Goal: Task Accomplishment & Management: Manage account settings

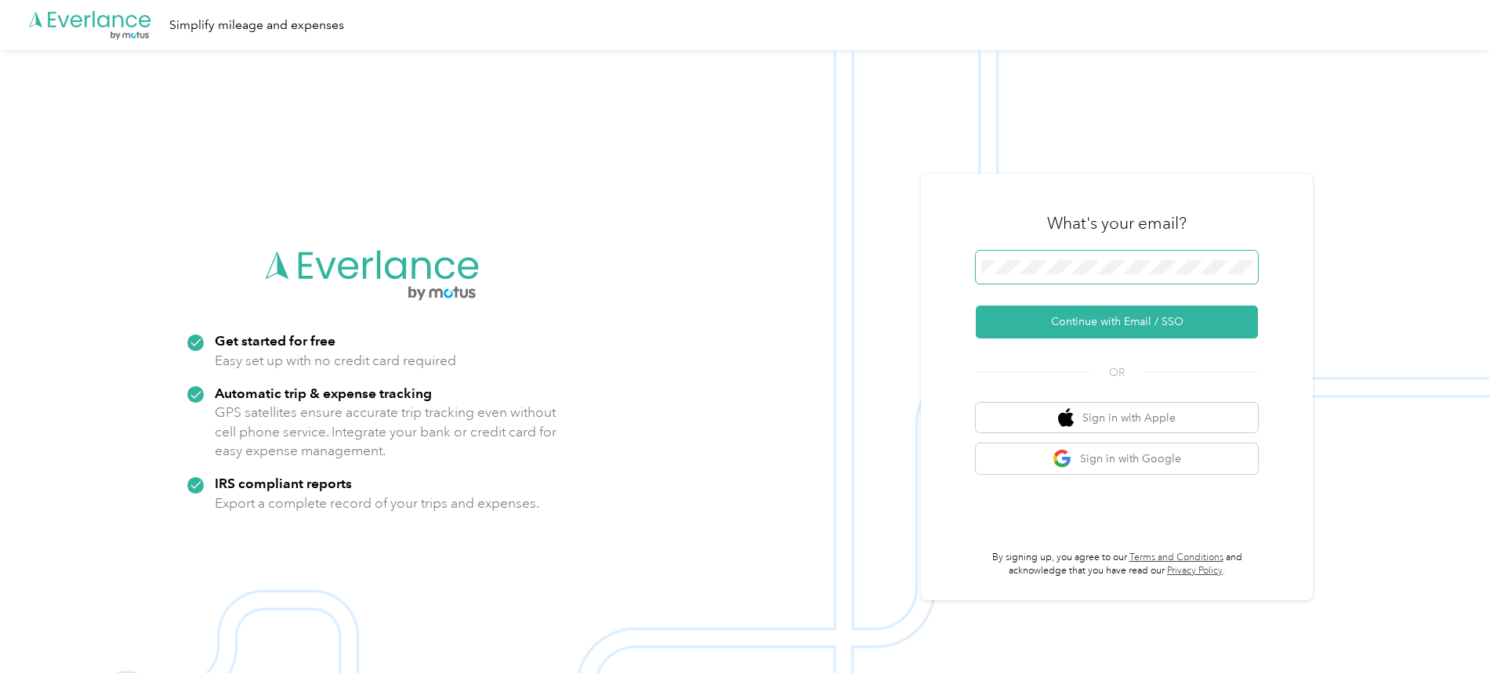
click at [1076, 276] on span at bounding box center [1117, 267] width 282 height 33
click at [1069, 325] on button "Continue with Email / SSO" at bounding box center [1117, 322] width 282 height 33
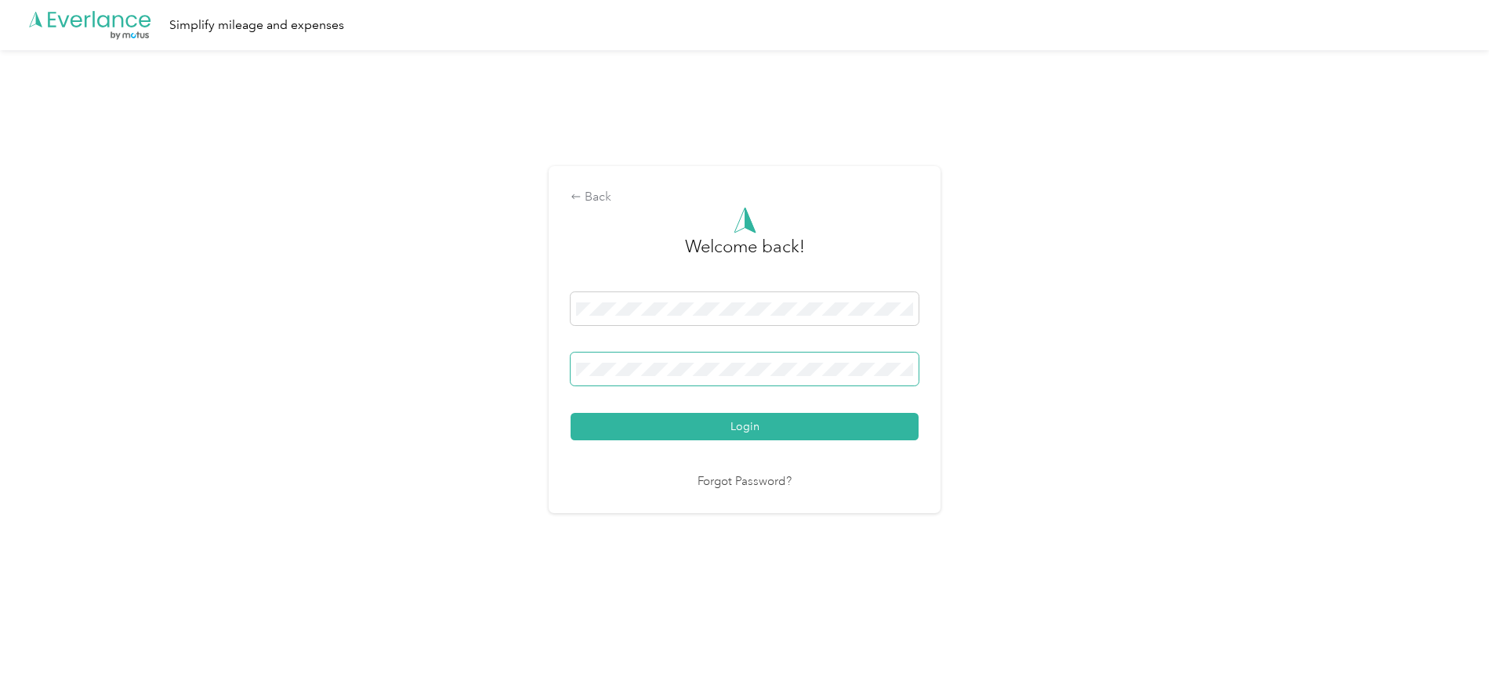
click at [571, 413] on button "Login" at bounding box center [745, 426] width 348 height 27
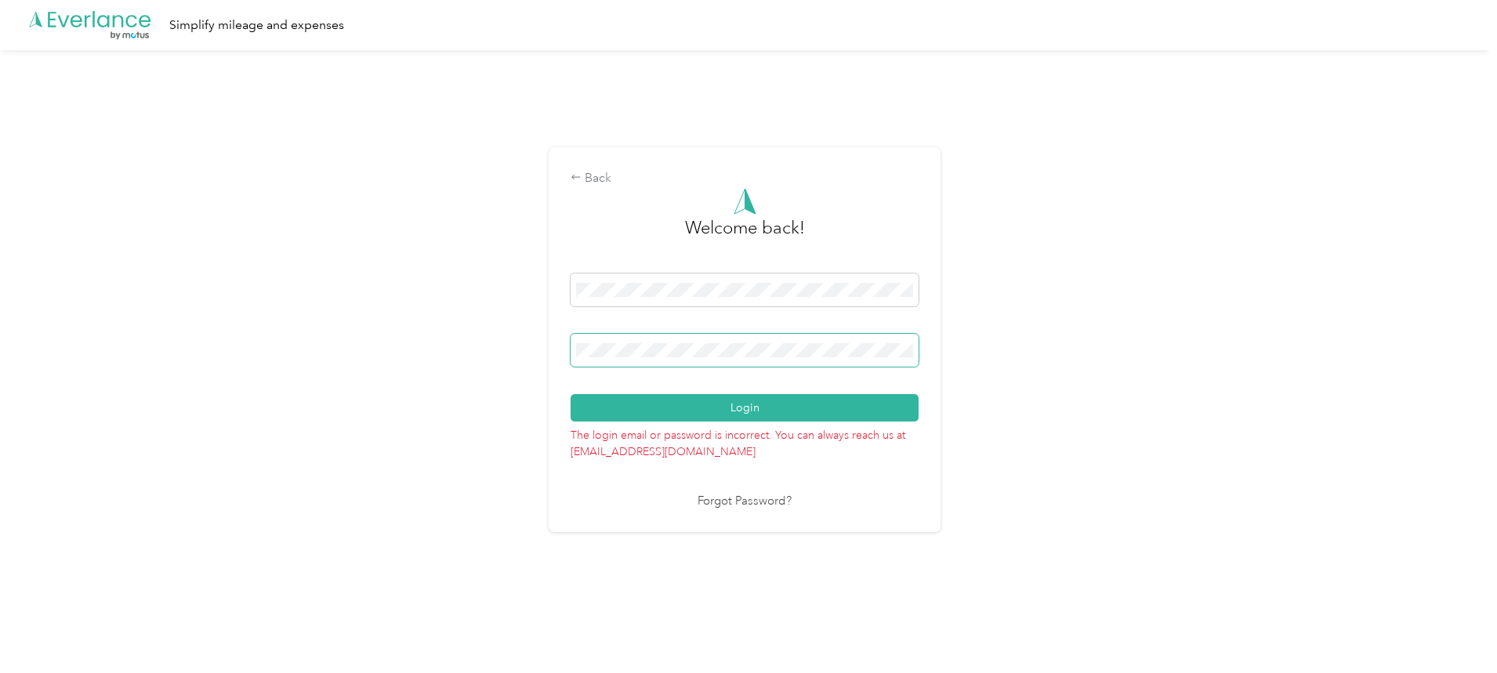
click at [571, 394] on button "Login" at bounding box center [745, 407] width 348 height 27
click at [463, 332] on div "Back Welcome back! Login The login email or password is incorrect. You can alwa…" at bounding box center [745, 346] width 1490 height 593
click at [571, 394] on button "Login" at bounding box center [745, 407] width 348 height 27
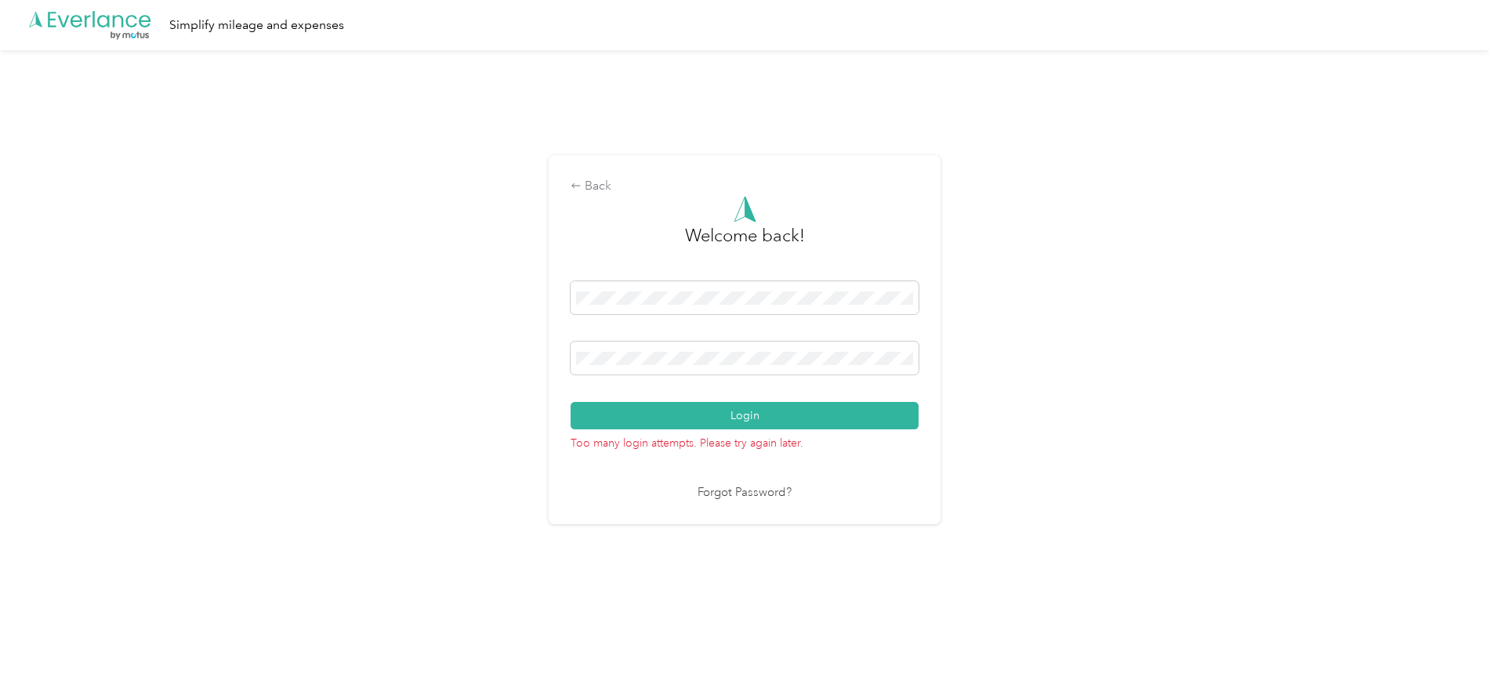
click at [571, 402] on button "Login" at bounding box center [745, 415] width 348 height 27
drag, startPoint x: 782, startPoint y: 285, endPoint x: 771, endPoint y: 289, distance: 11.7
click at [773, 289] on span at bounding box center [745, 297] width 348 height 33
click at [344, 285] on div "Back Welcome back! Login Too many login attempts. Please try again later. Forgo…" at bounding box center [745, 346] width 1490 height 593
click at [523, 291] on div "Back Welcome back! Login Too many login attempts. Please try again later. Forgo…" at bounding box center [745, 346] width 1490 height 593
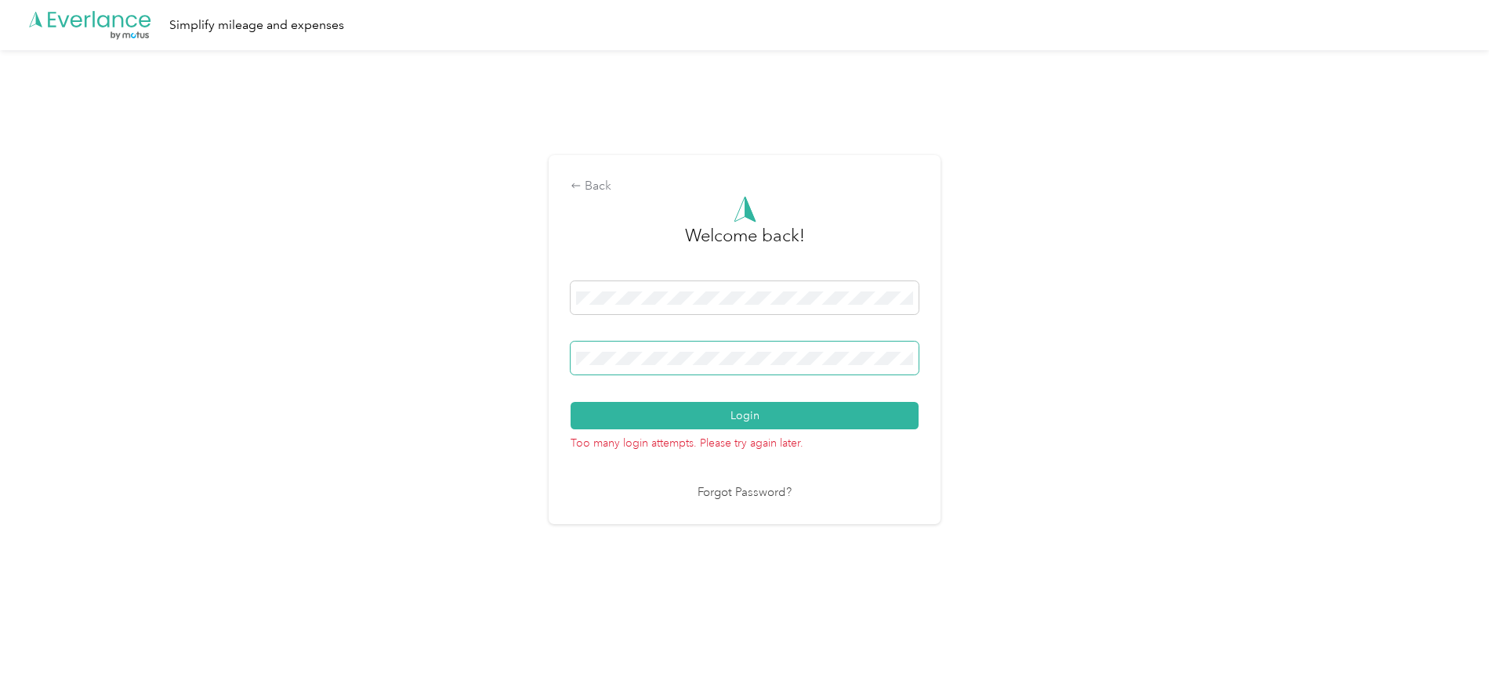
click at [571, 402] on button "Login" at bounding box center [745, 415] width 348 height 27
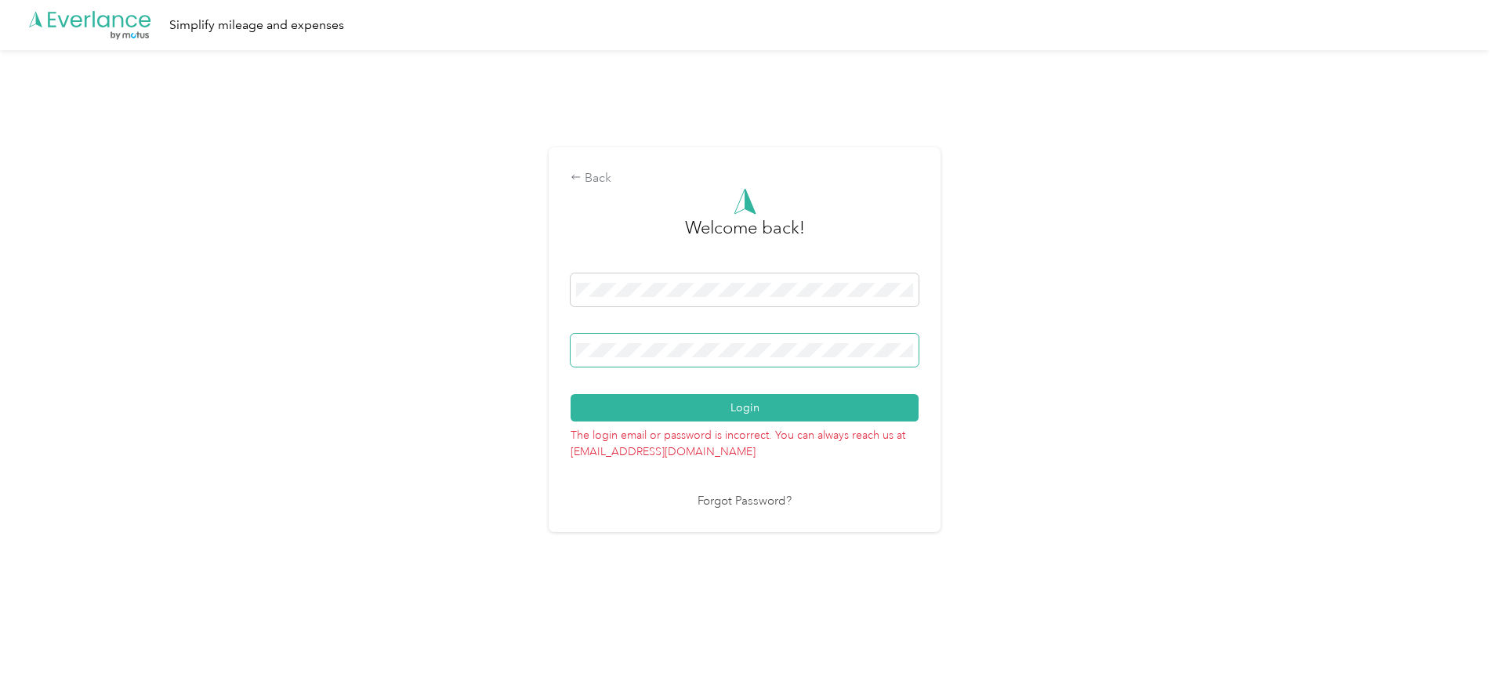
click at [571, 394] on button "Login" at bounding box center [745, 407] width 348 height 27
click at [728, 504] on link "Forgot Password?" at bounding box center [745, 502] width 94 height 18
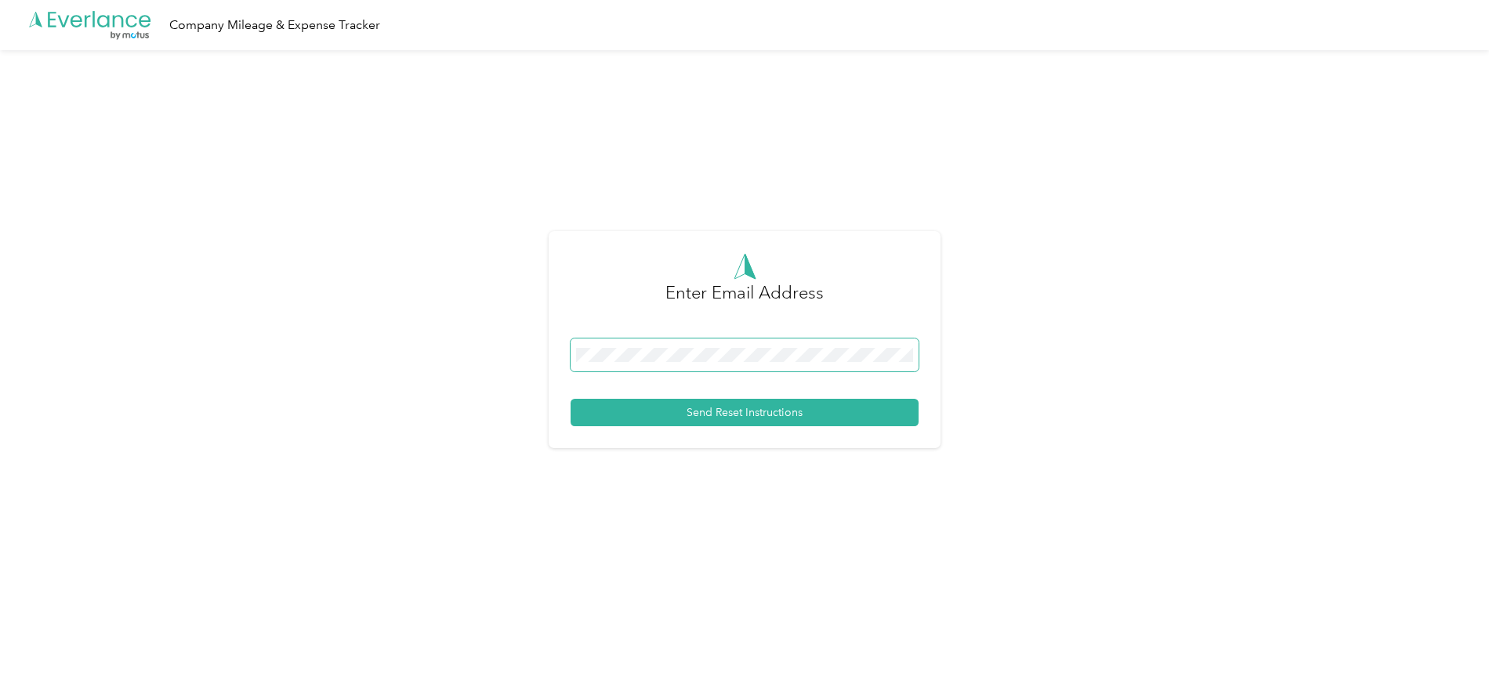
click at [713, 341] on span at bounding box center [745, 355] width 348 height 33
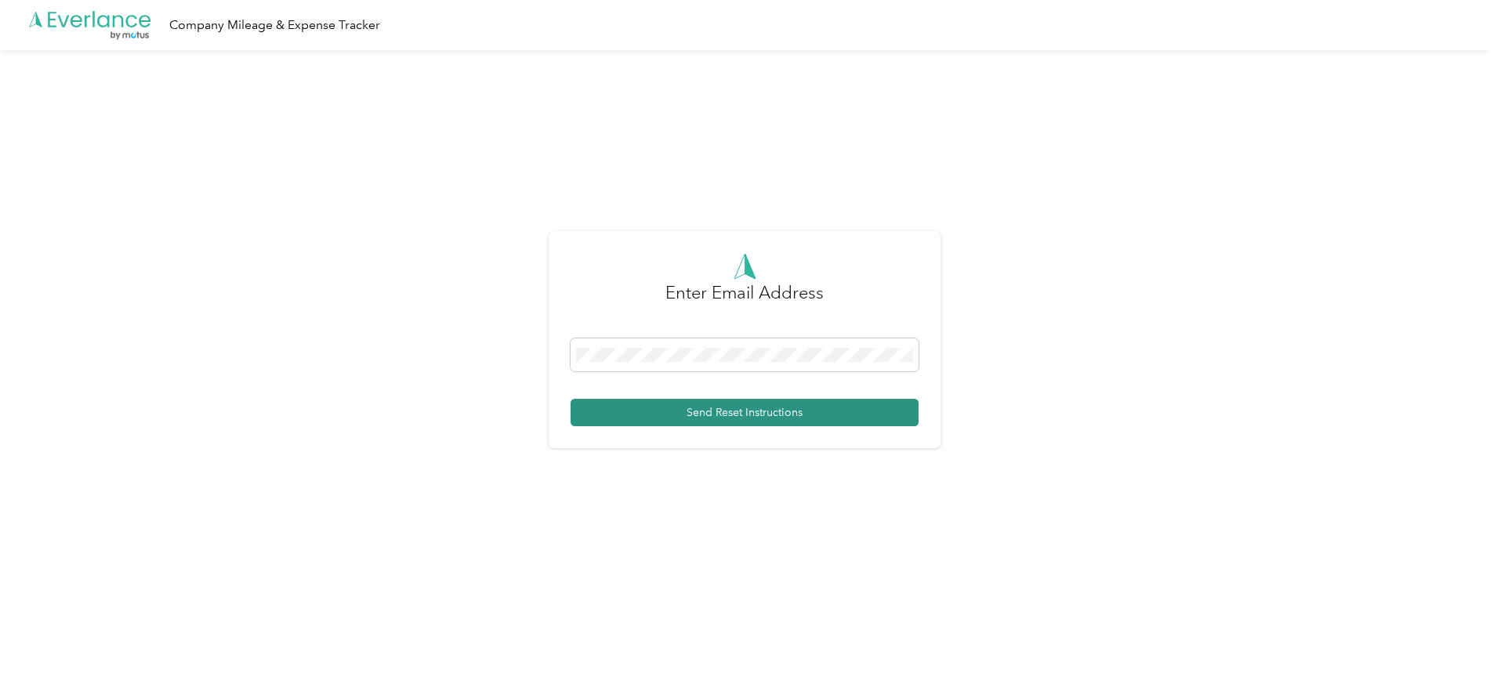
click at [764, 415] on button "Send Reset Instructions" at bounding box center [745, 412] width 348 height 27
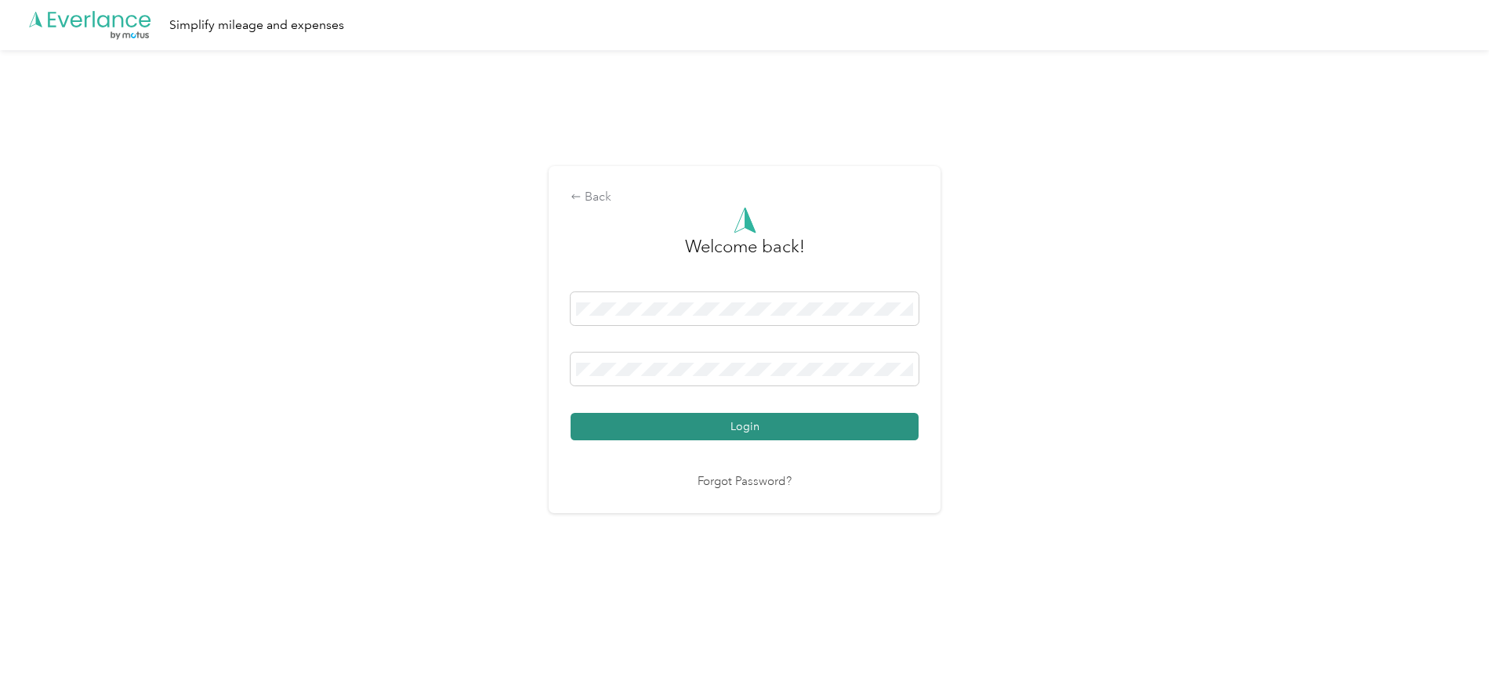
click at [826, 437] on button "Login" at bounding box center [745, 426] width 348 height 27
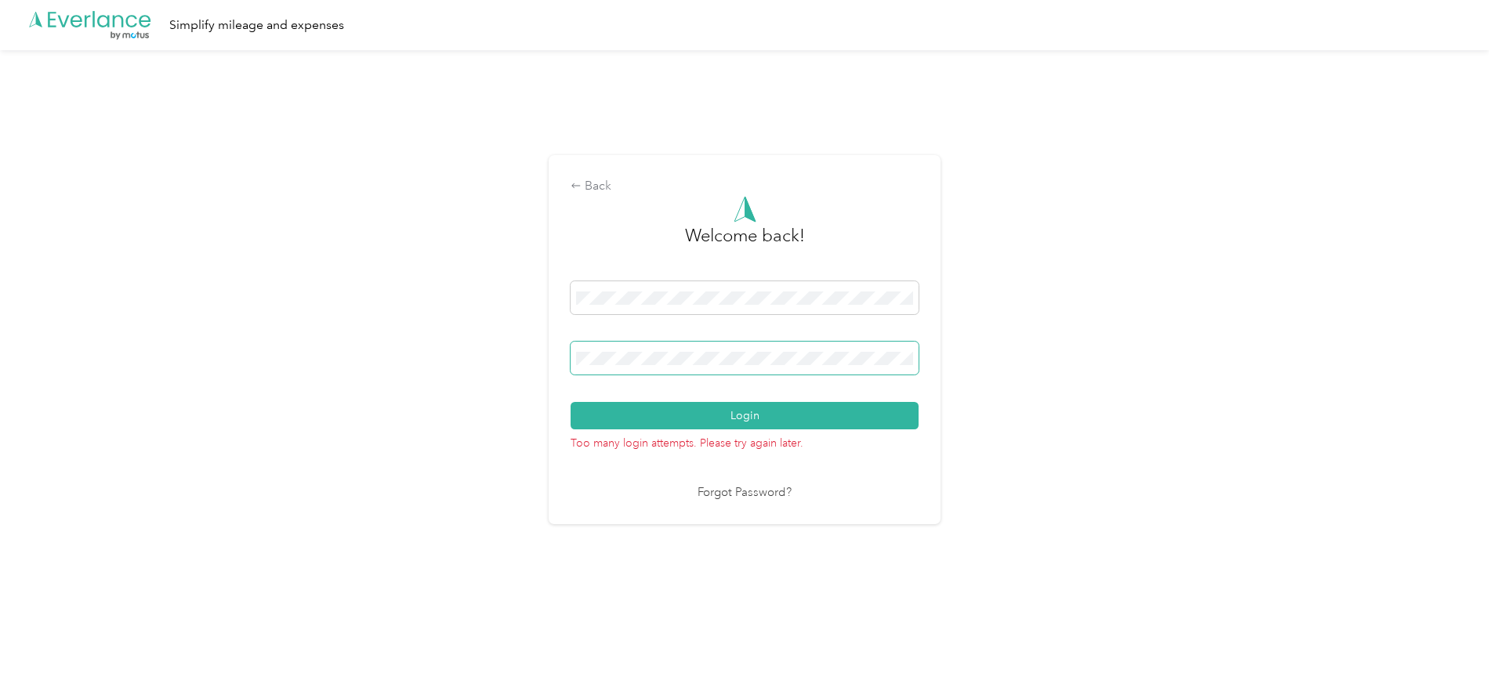
click at [421, 357] on div "Back Welcome back! Login Too many login attempts. Please try again later. Forgo…" at bounding box center [745, 346] width 1490 height 593
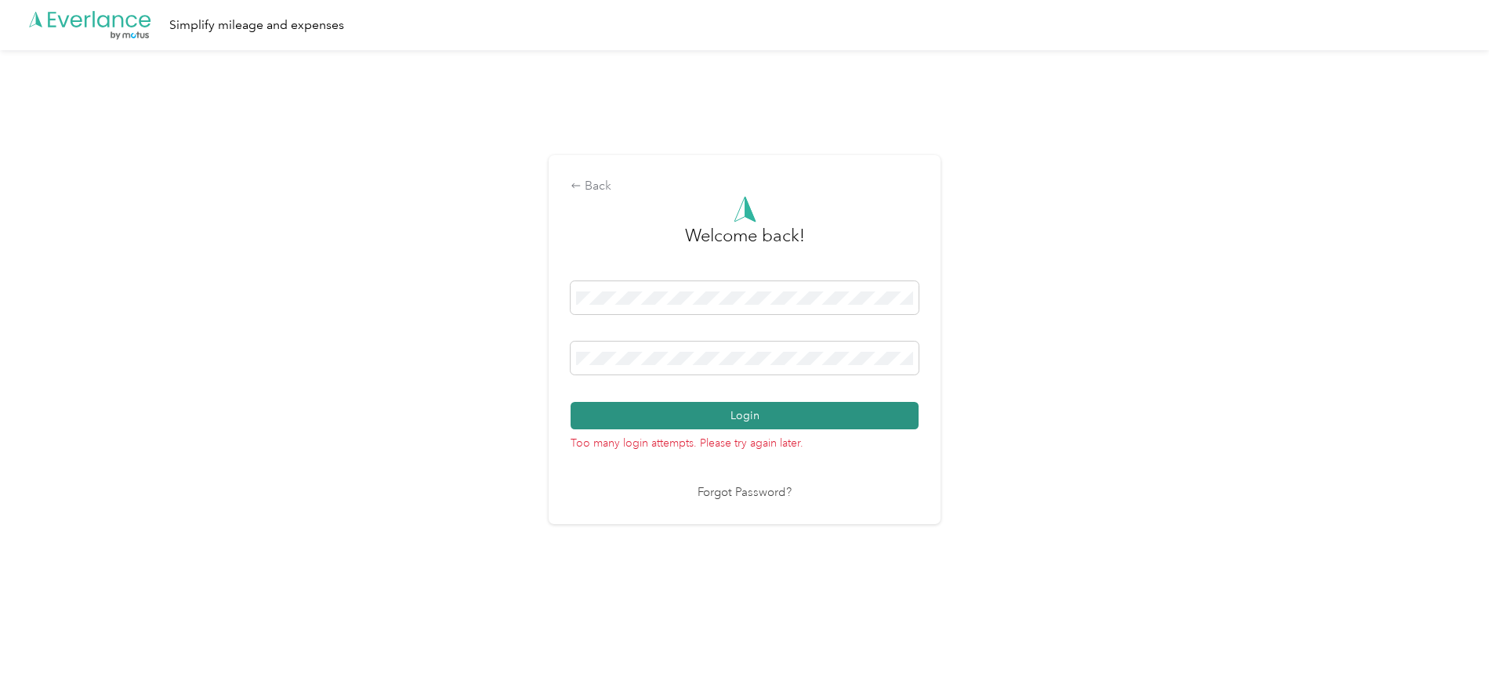
click at [595, 419] on button "Login" at bounding box center [745, 415] width 348 height 27
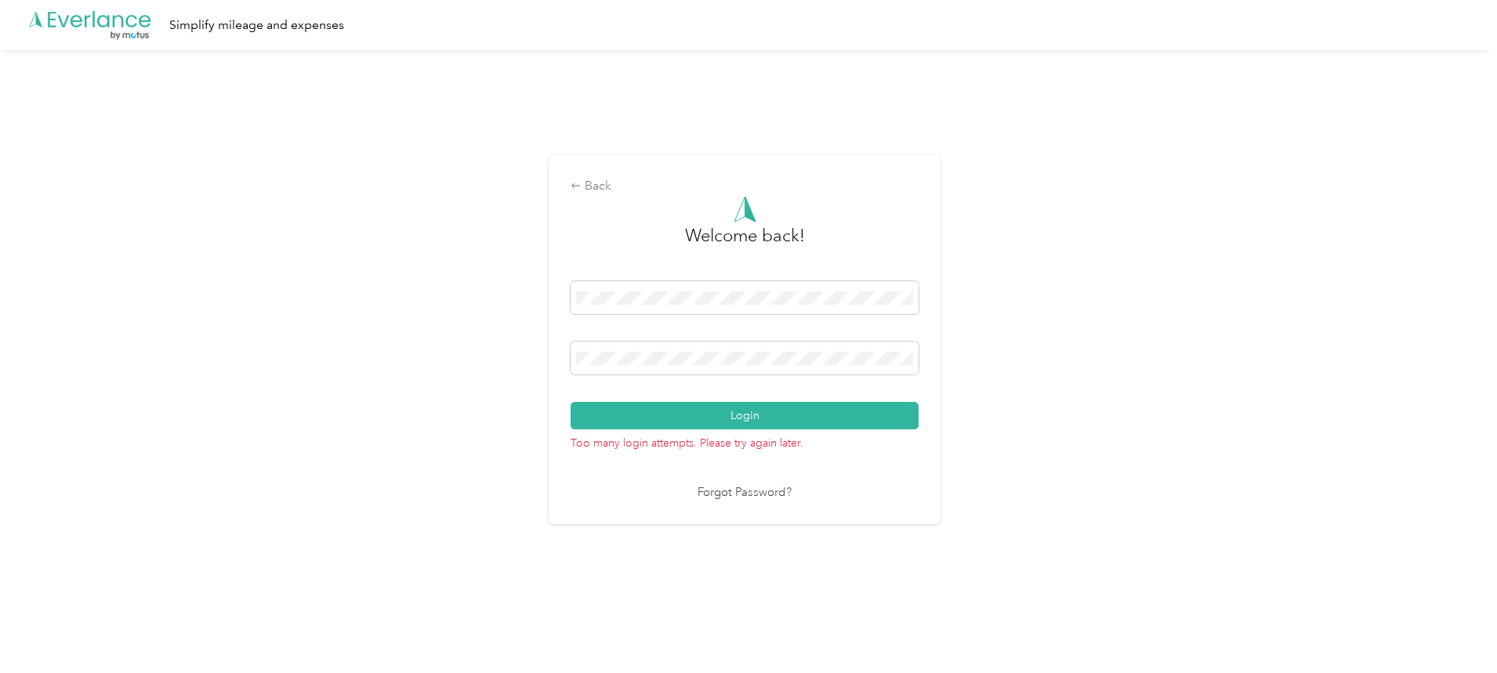
click at [739, 490] on link "Forgot Password?" at bounding box center [745, 494] width 94 height 18
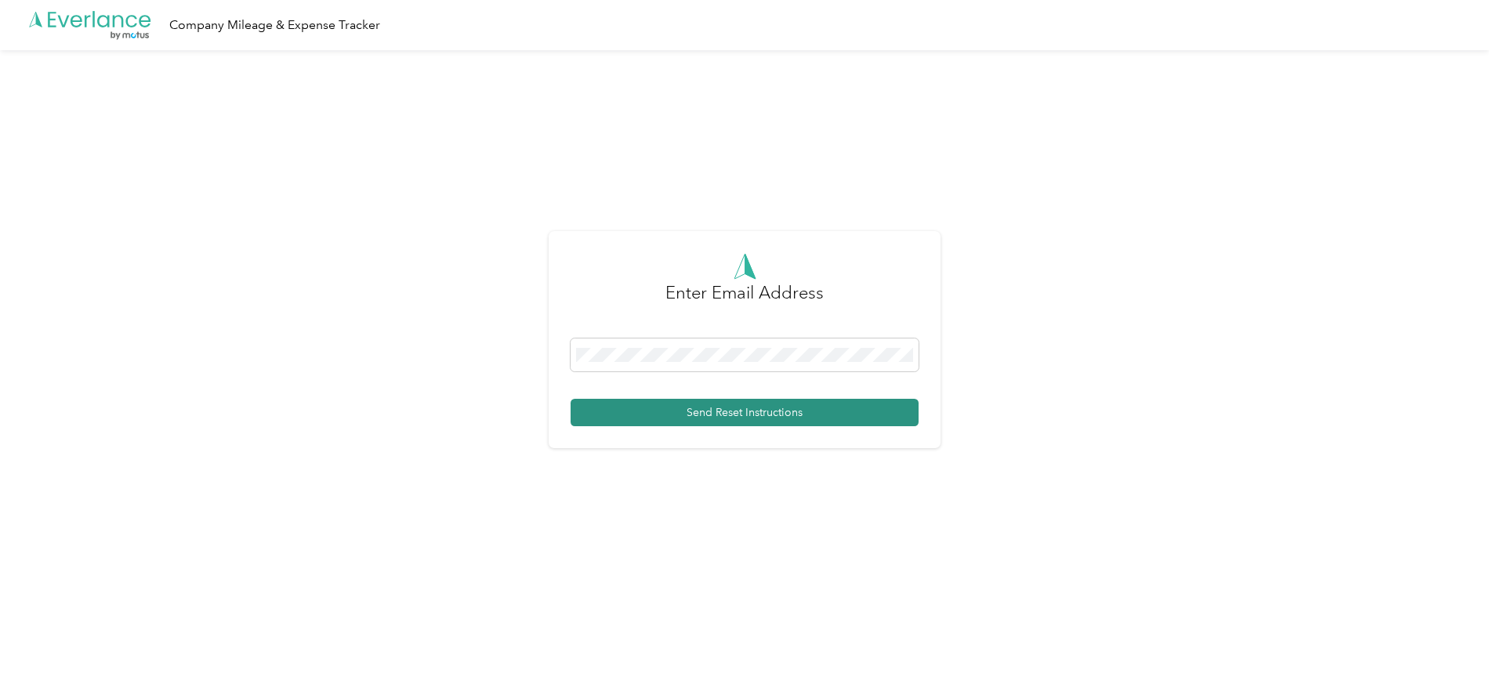
click at [708, 411] on button "Send Reset Instructions" at bounding box center [745, 412] width 348 height 27
